Goal: Transaction & Acquisition: Book appointment/travel/reservation

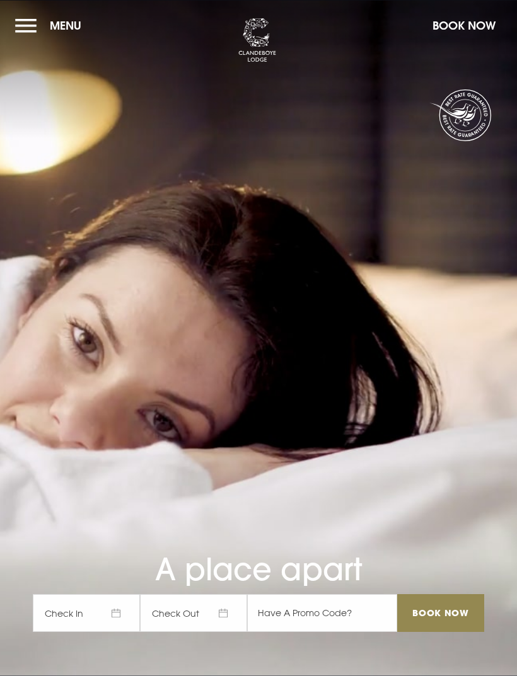
click at [90, 632] on span "Check In" at bounding box center [86, 613] width 107 height 38
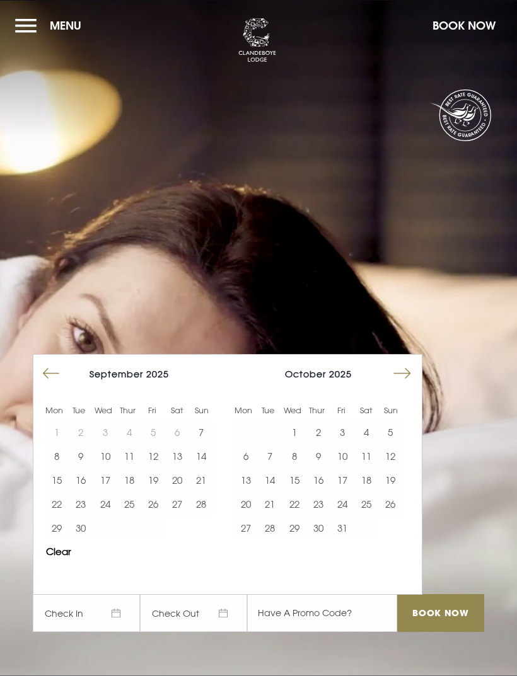
click at [132, 468] on button "11" at bounding box center [129, 456] width 24 height 24
click at [154, 468] on button "12" at bounding box center [153, 456] width 24 height 24
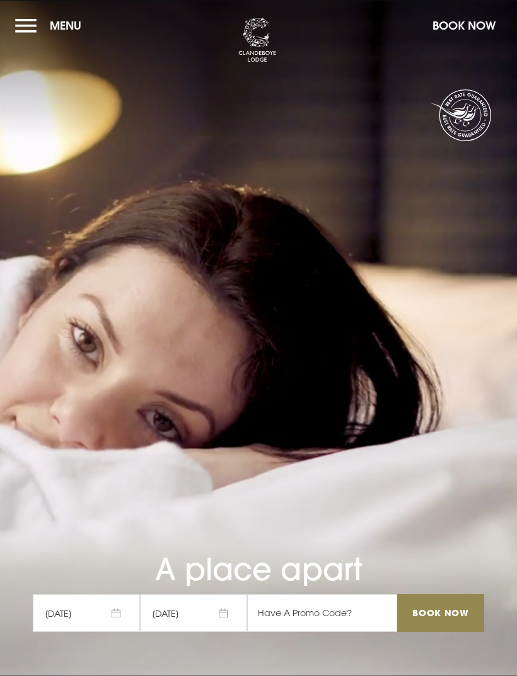
click at [444, 632] on input "Book Now" at bounding box center [440, 613] width 87 height 38
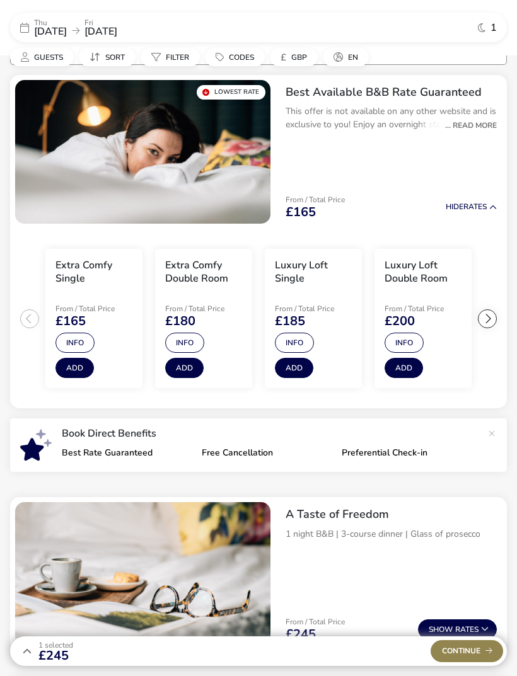
scroll to position [112, 0]
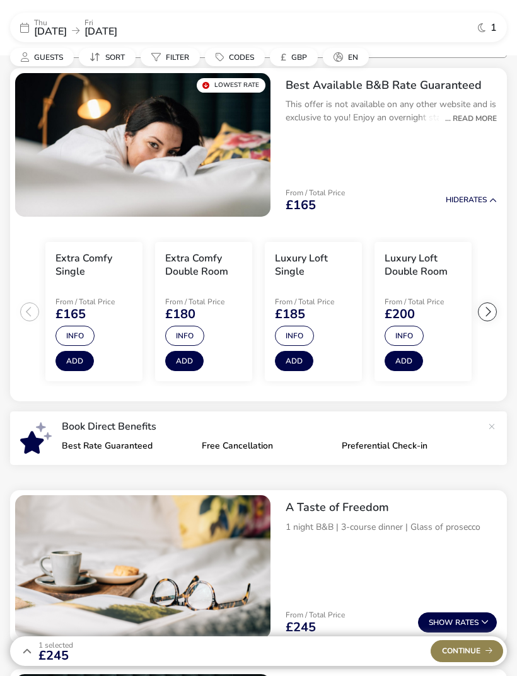
click at [464, 120] on div "... Read More" at bounding box center [468, 118] width 58 height 11
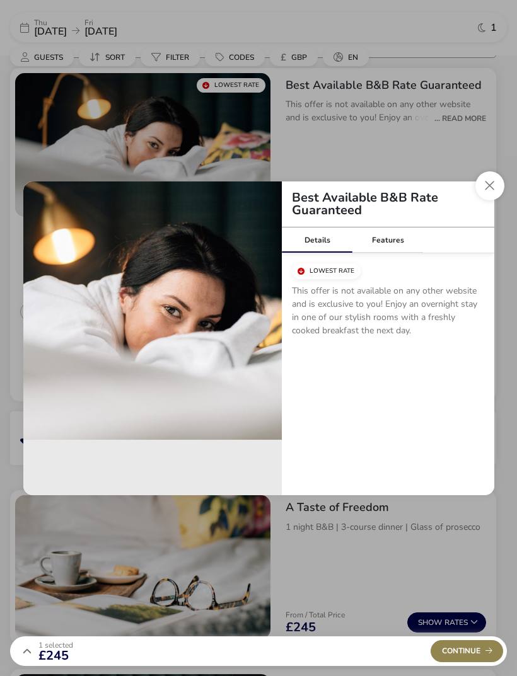
click at [399, 243] on div "Features" at bounding box center [387, 240] width 71 height 25
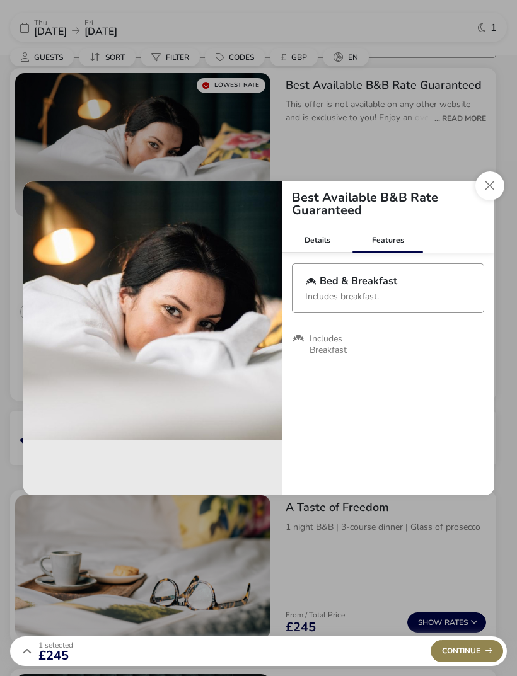
click at [494, 190] on button "Close modal" at bounding box center [489, 185] width 29 height 29
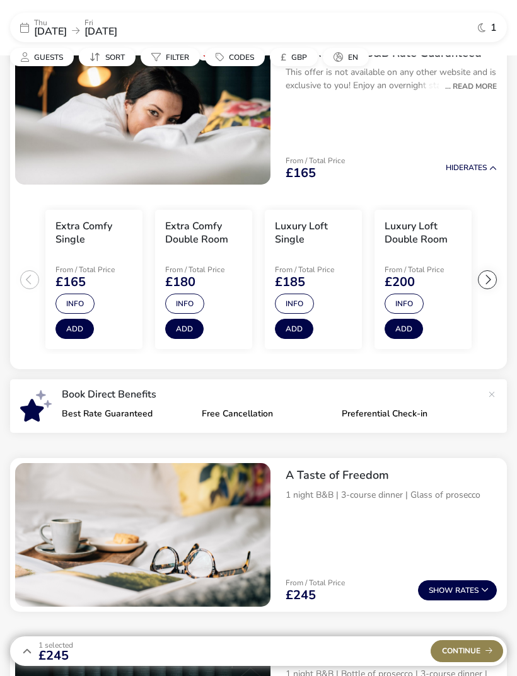
scroll to position [0, 0]
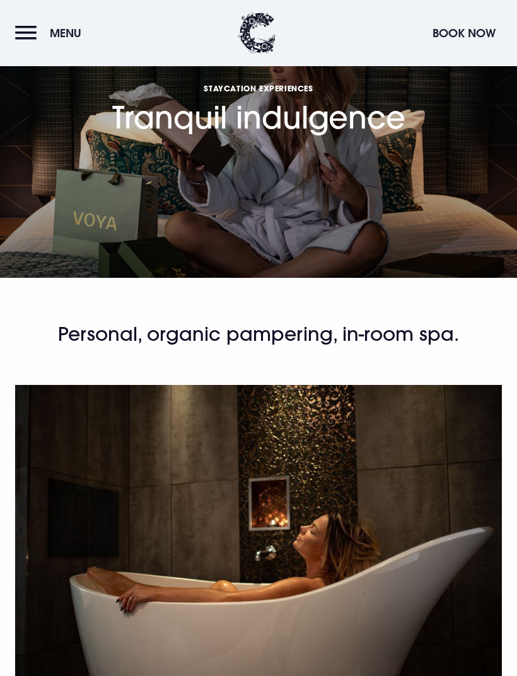
click at [32, 32] on button "Menu" at bounding box center [51, 33] width 72 height 27
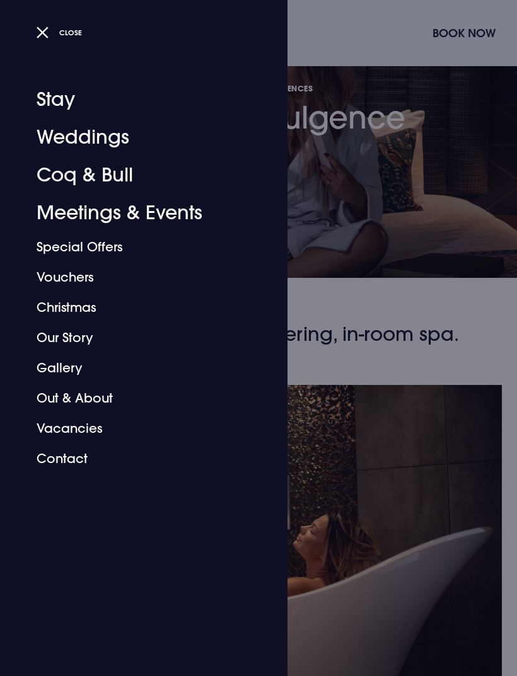
click at [40, 27] on button "Close" at bounding box center [60, 32] width 46 height 18
